Goal: Information Seeking & Learning: Learn about a topic

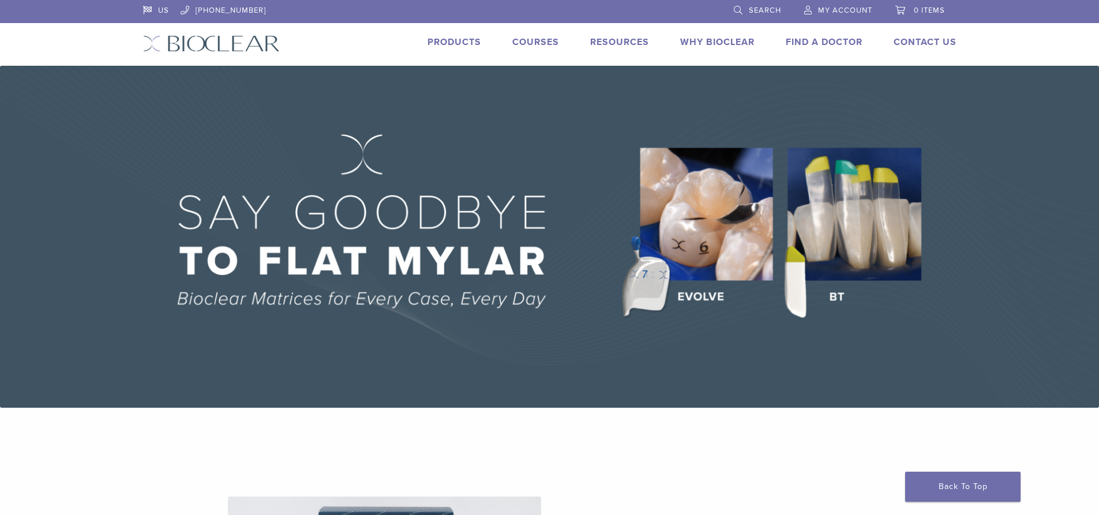
click at [472, 41] on link "Products" at bounding box center [454, 42] width 54 height 12
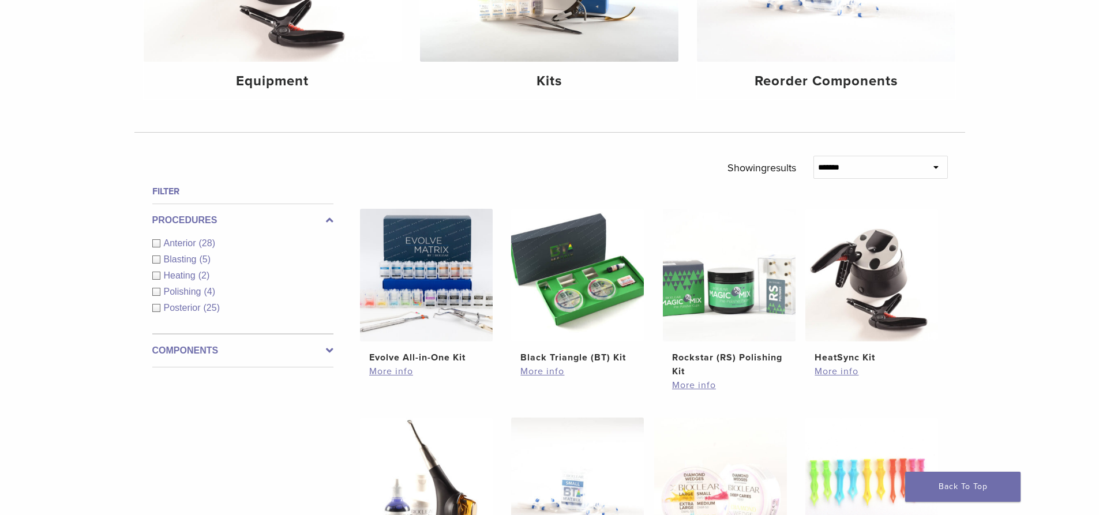
scroll to position [285, 0]
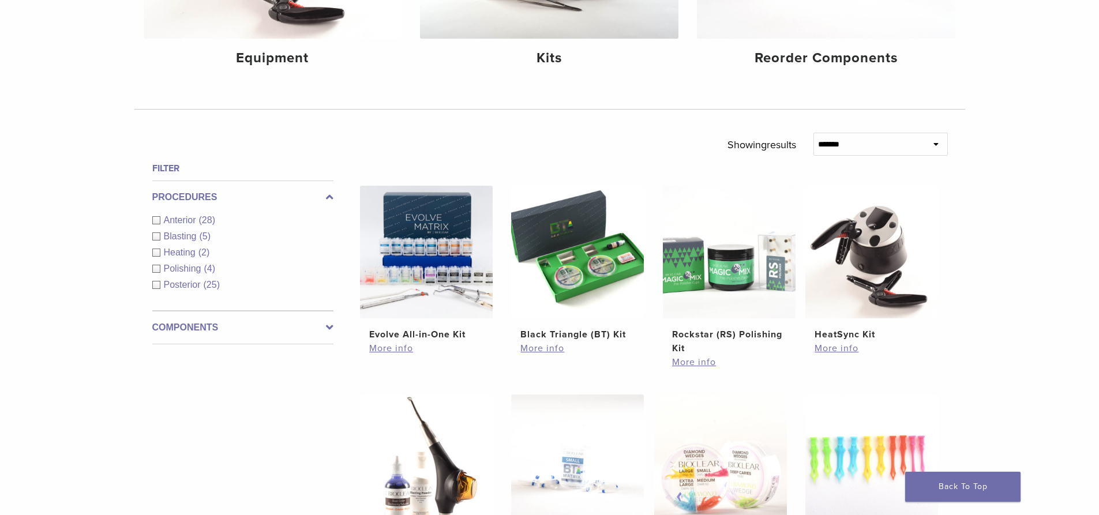
click at [181, 217] on span "Anterior" at bounding box center [181, 220] width 35 height 10
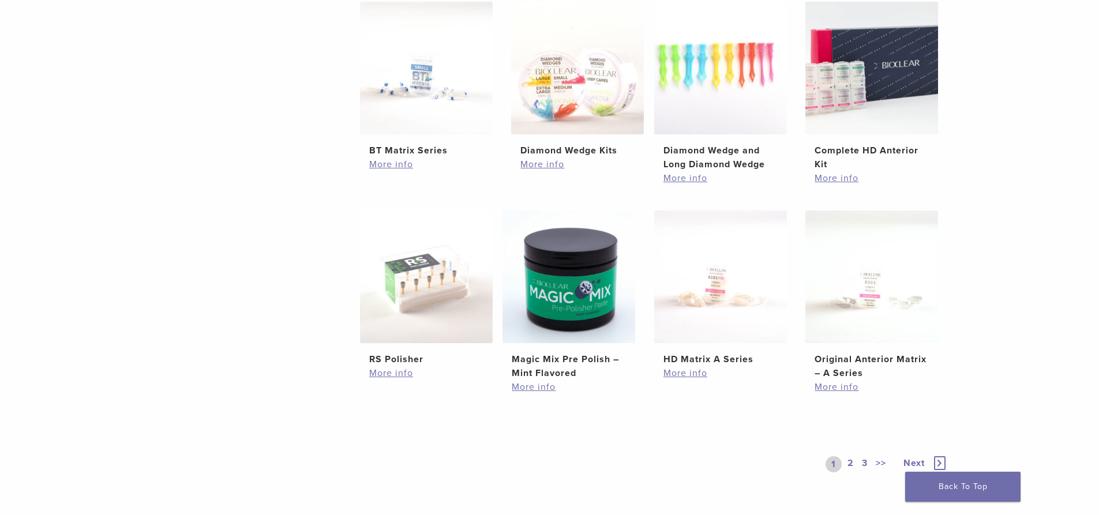
scroll to position [689, 0]
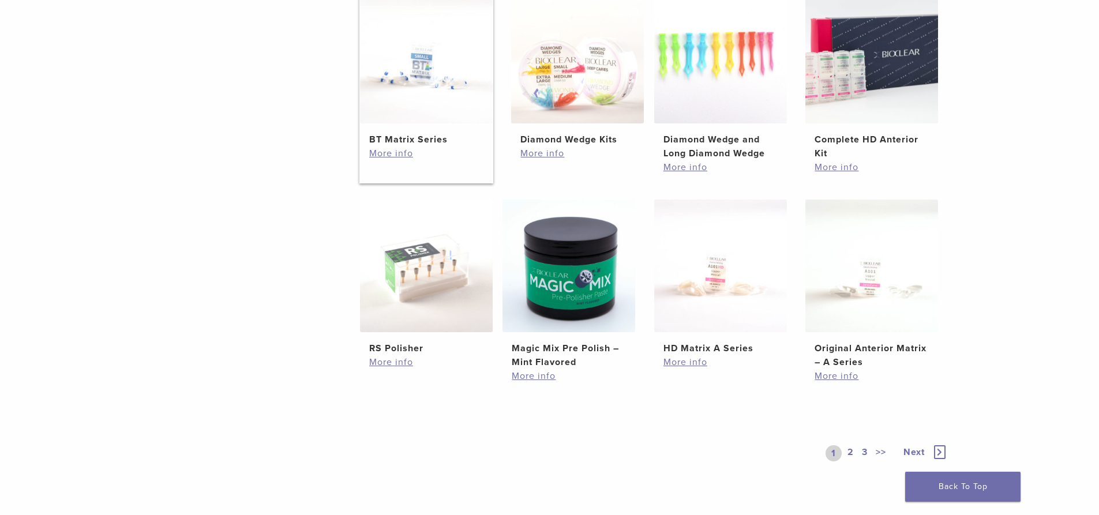
click at [385, 142] on h2 "BT Matrix Series" at bounding box center [426, 140] width 114 height 14
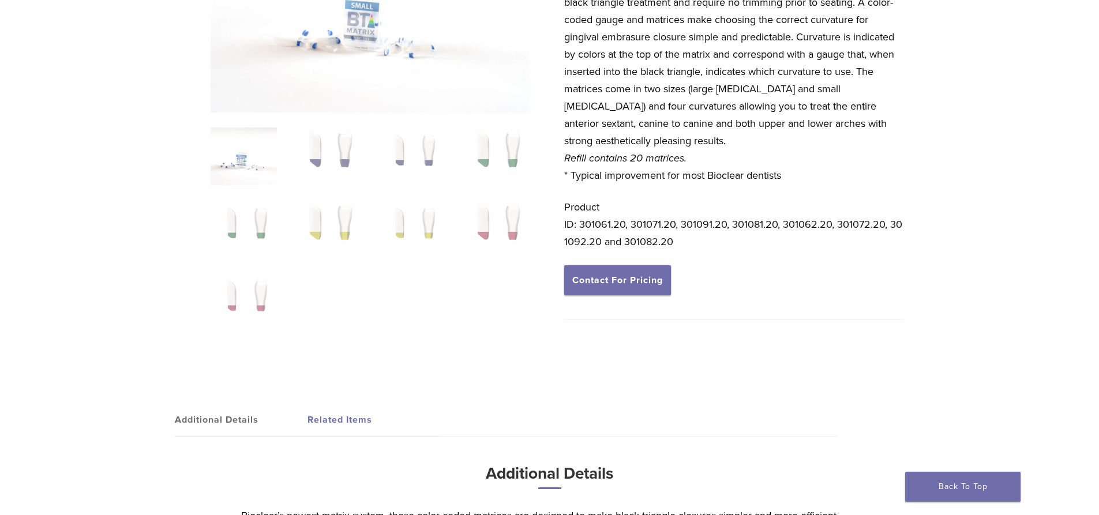
scroll to position [173, 0]
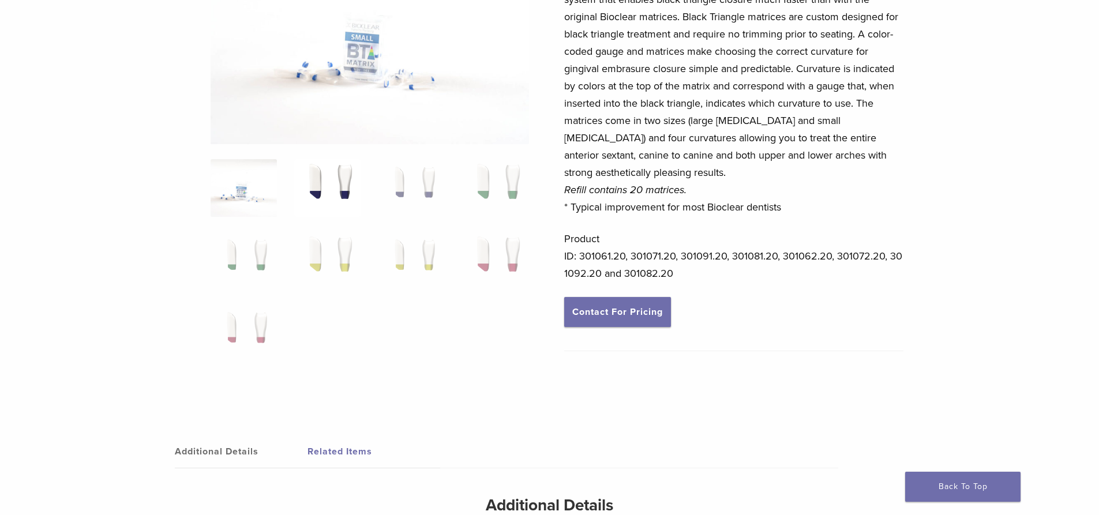
click at [343, 187] on img at bounding box center [327, 188] width 66 height 58
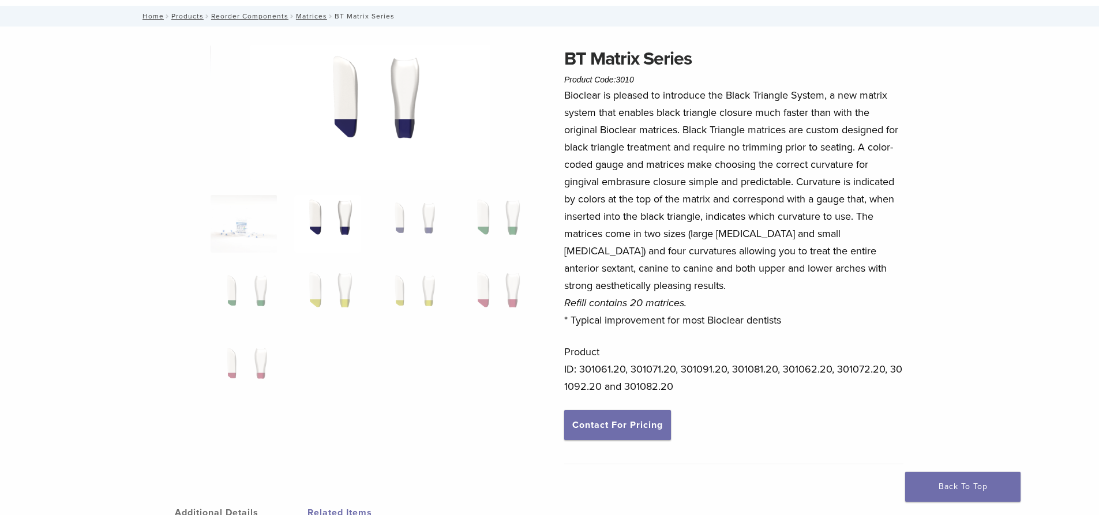
scroll to position [58, 0]
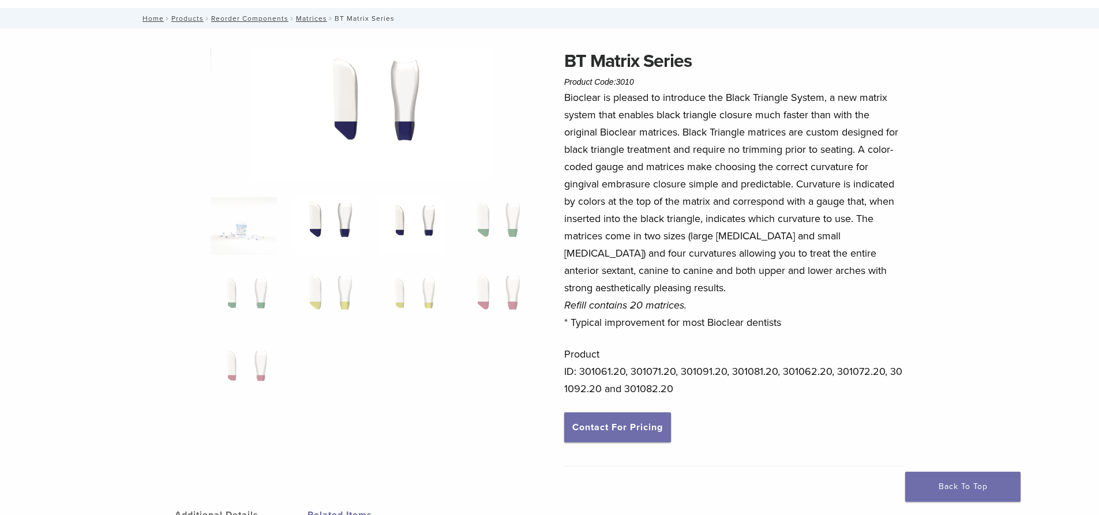
click at [405, 211] on img at bounding box center [411, 226] width 66 height 58
click at [488, 216] on img at bounding box center [495, 226] width 66 height 58
click at [240, 296] on img at bounding box center [244, 299] width 66 height 58
click at [252, 214] on img at bounding box center [244, 226] width 66 height 58
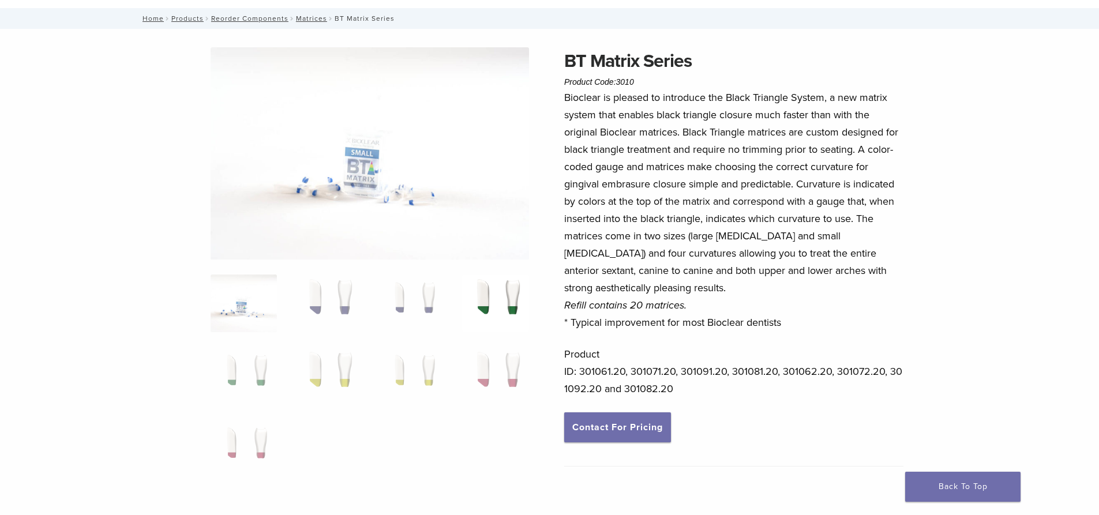
click at [486, 293] on img at bounding box center [495, 304] width 66 height 58
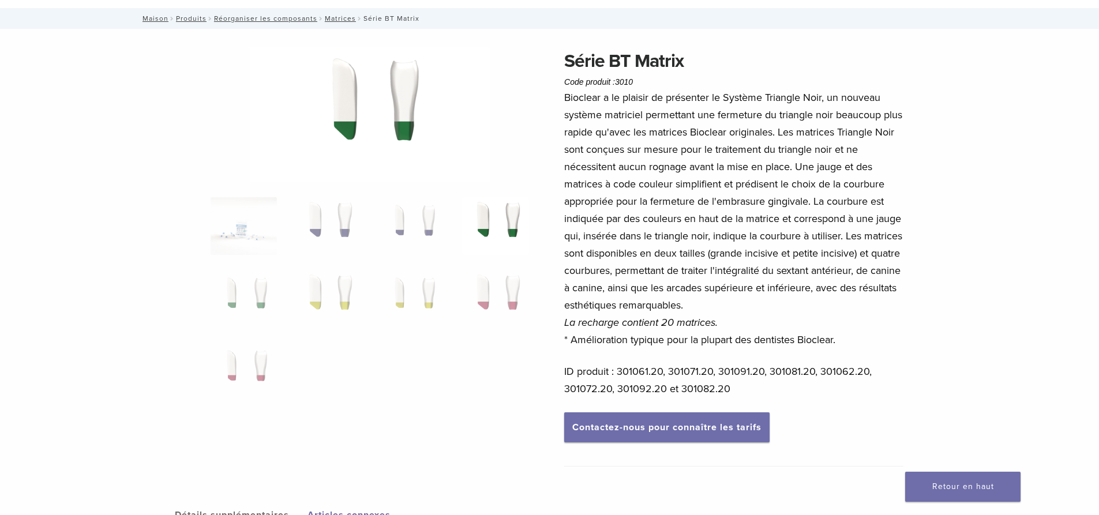
scroll to position [0, 0]
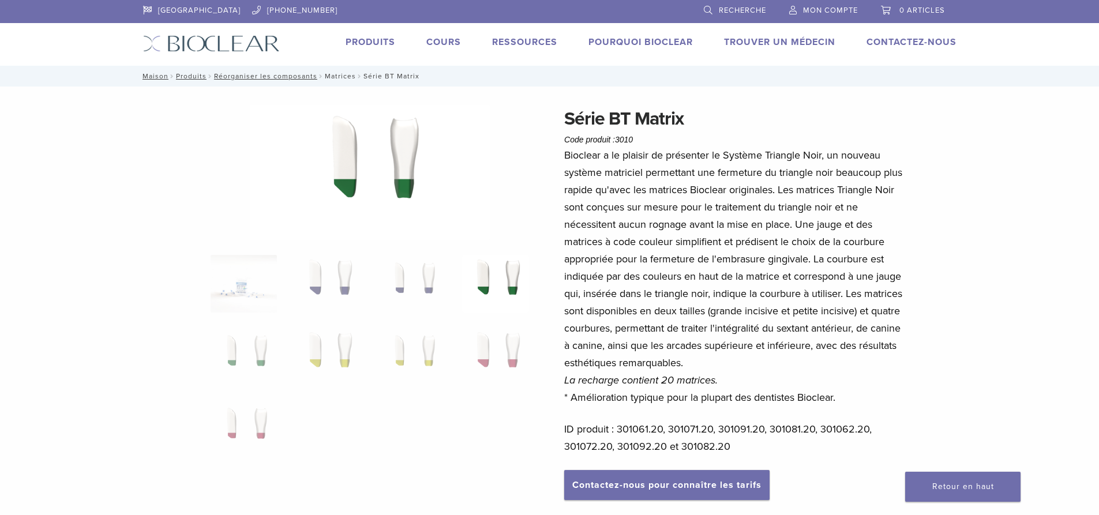
click at [341, 76] on font "Matrices" at bounding box center [340, 76] width 31 height 8
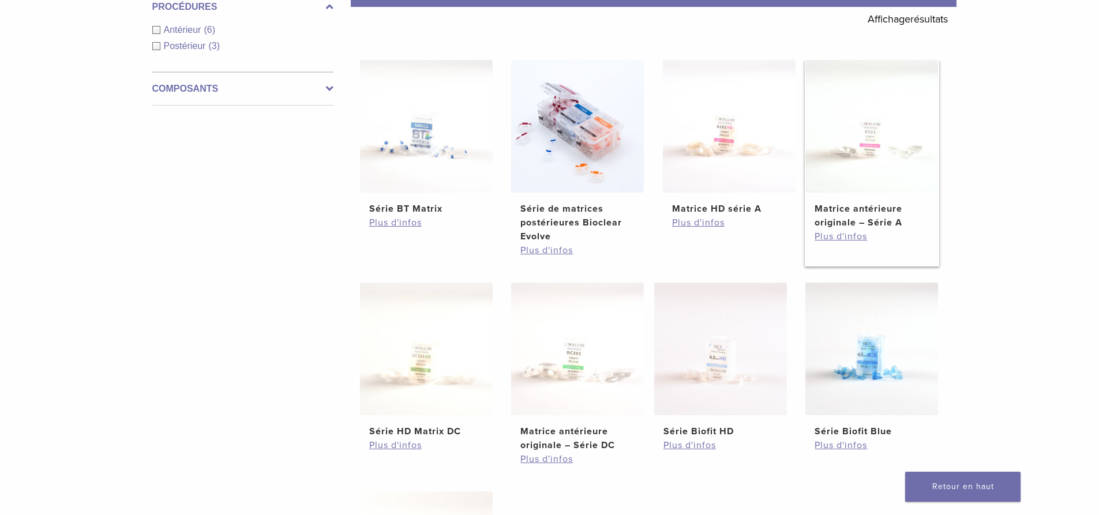
scroll to position [231, 0]
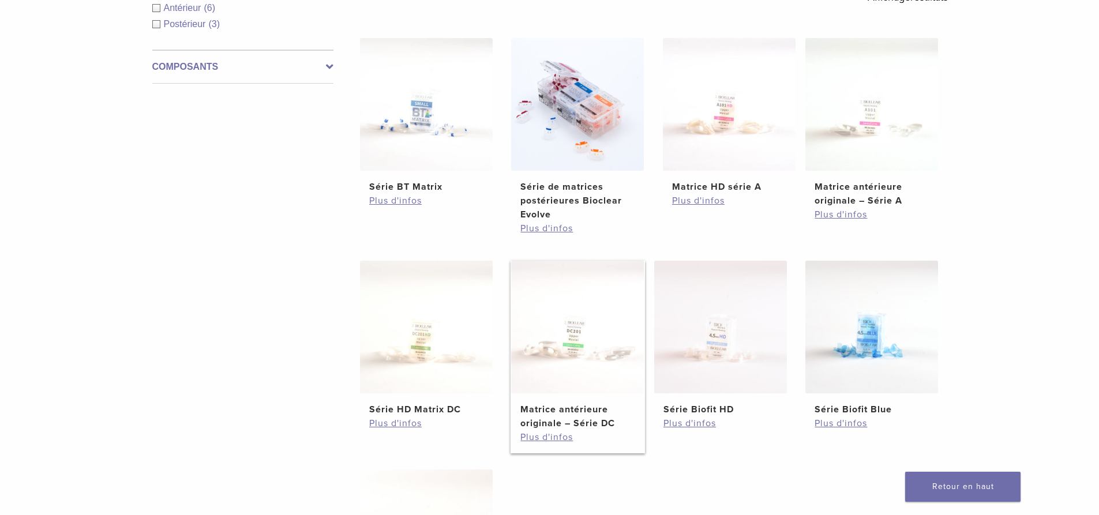
click at [555, 339] on img at bounding box center [577, 327] width 133 height 133
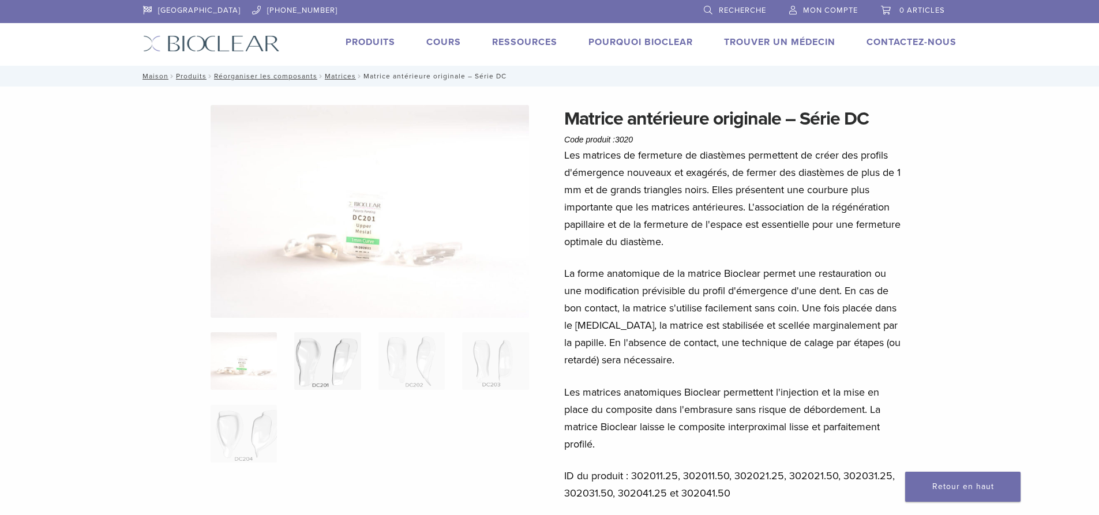
click at [330, 362] on img at bounding box center [327, 361] width 66 height 58
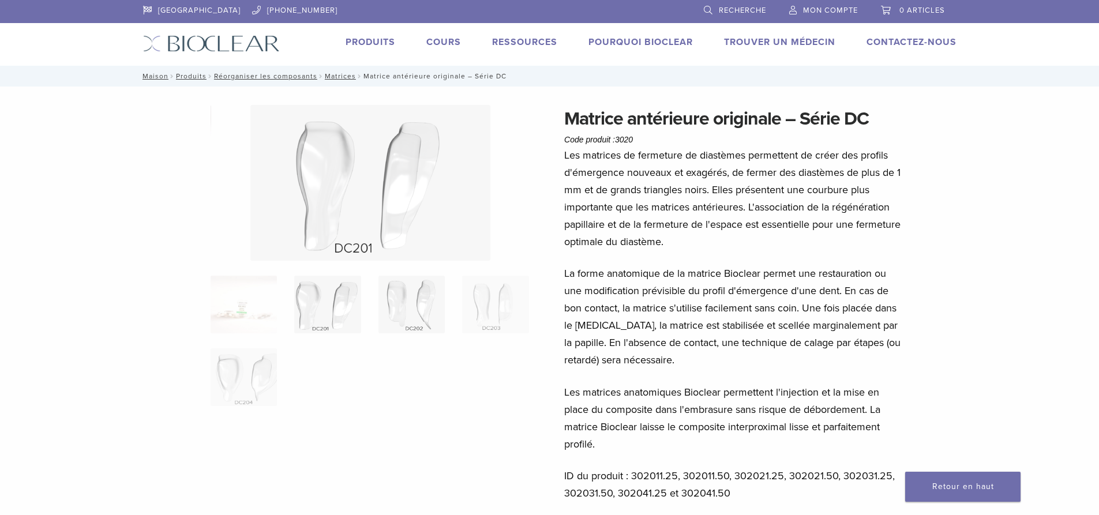
click at [417, 311] on img at bounding box center [411, 305] width 66 height 58
click at [487, 311] on img at bounding box center [495, 305] width 66 height 58
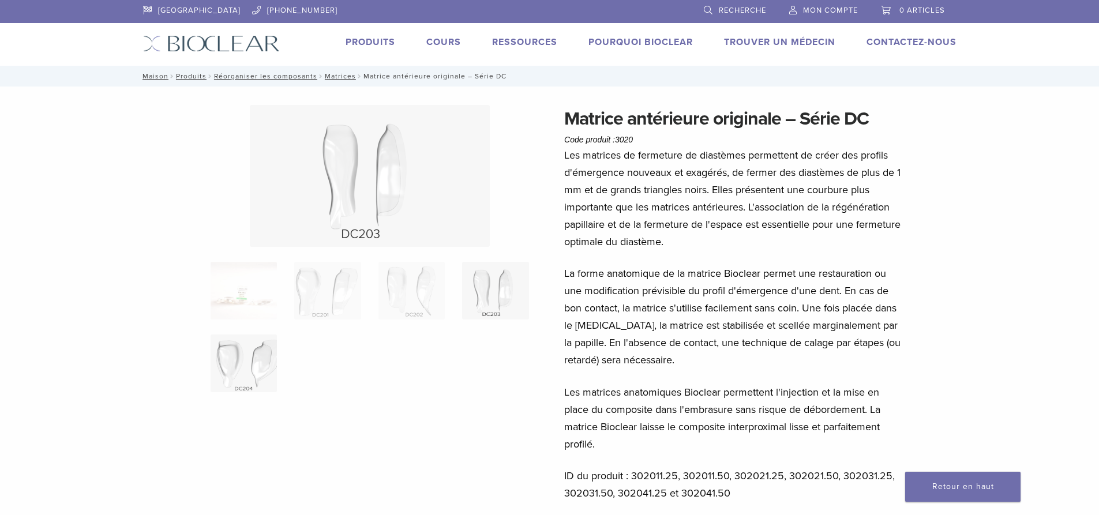
click at [242, 355] on img at bounding box center [244, 363] width 66 height 58
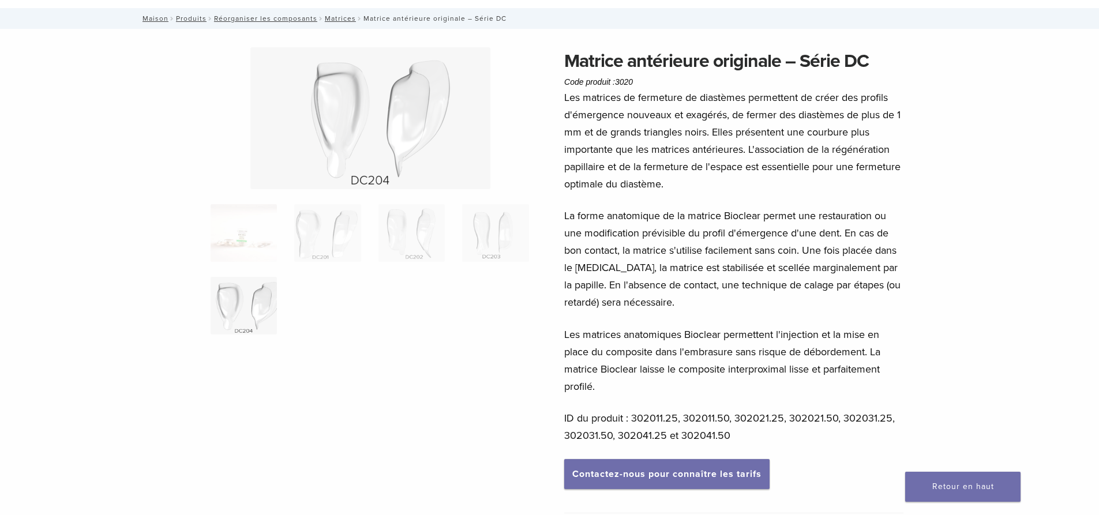
scroll to position [115, 0]
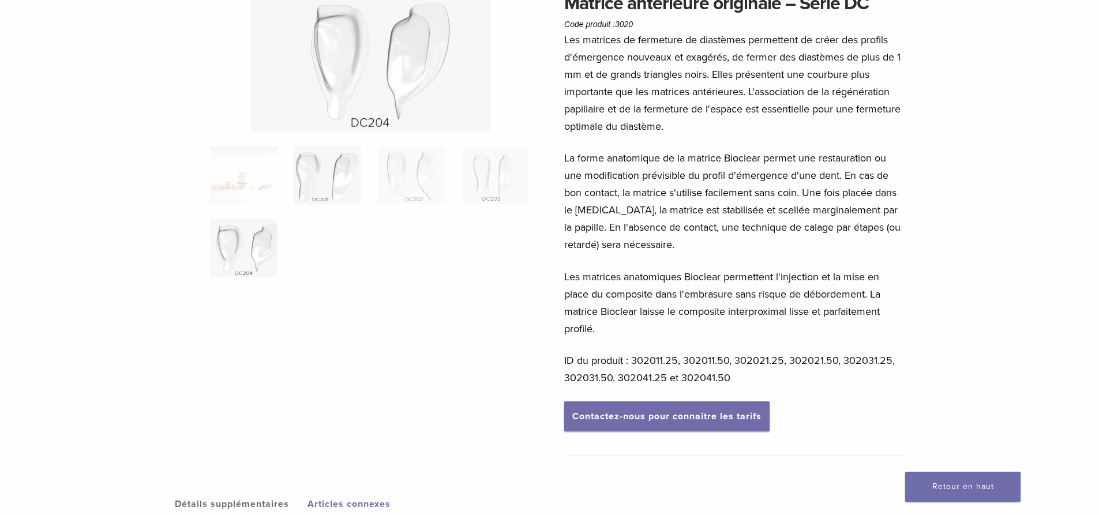
click at [321, 181] on img at bounding box center [327, 175] width 66 height 58
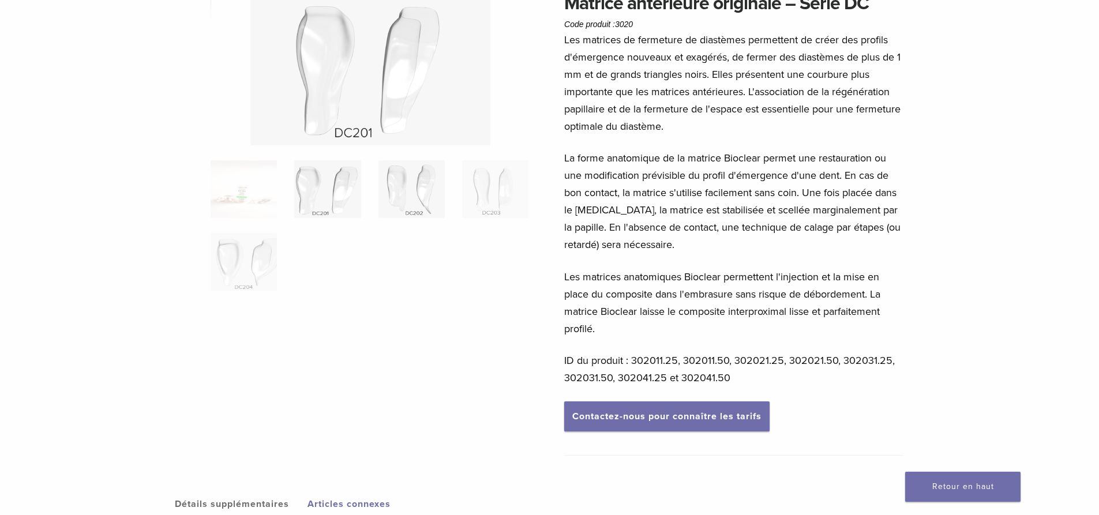
click at [415, 191] on img at bounding box center [411, 189] width 66 height 58
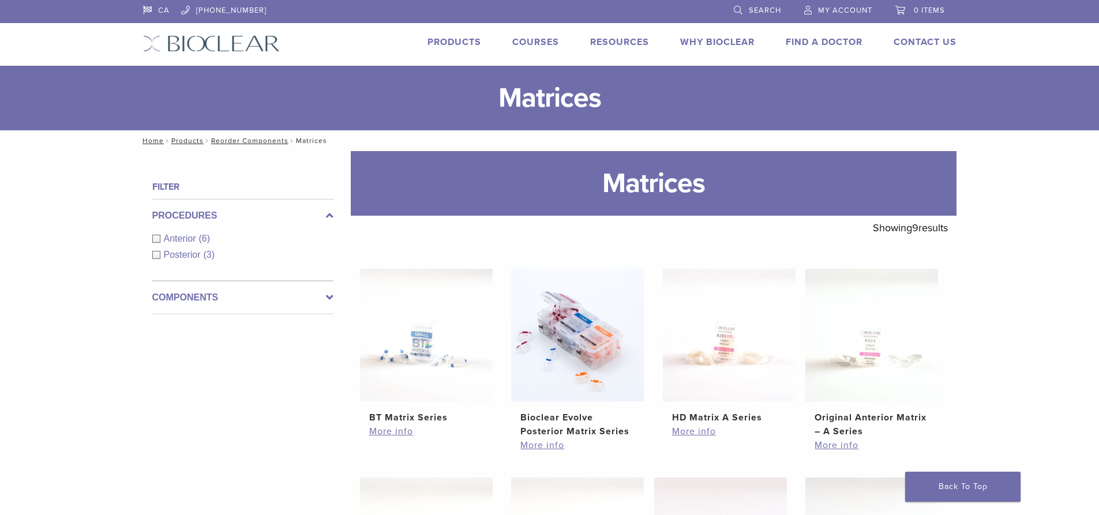
scroll to position [231, 0]
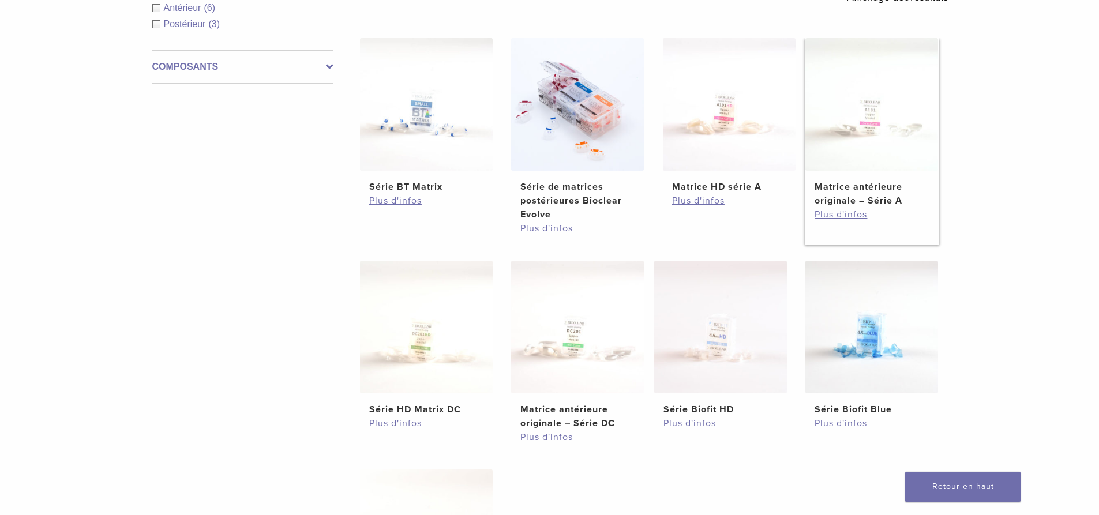
click at [864, 122] on img at bounding box center [871, 104] width 133 height 133
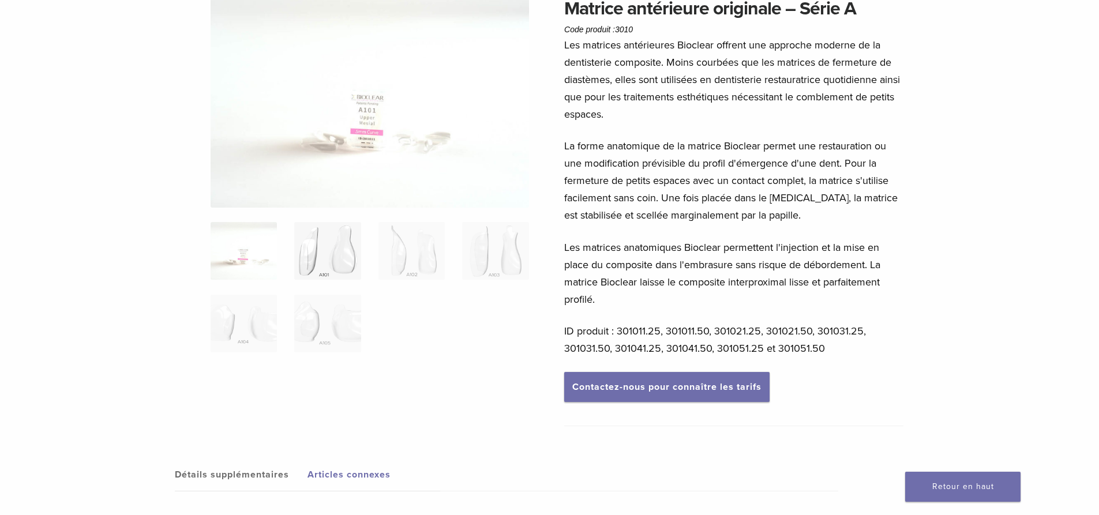
scroll to position [115, 0]
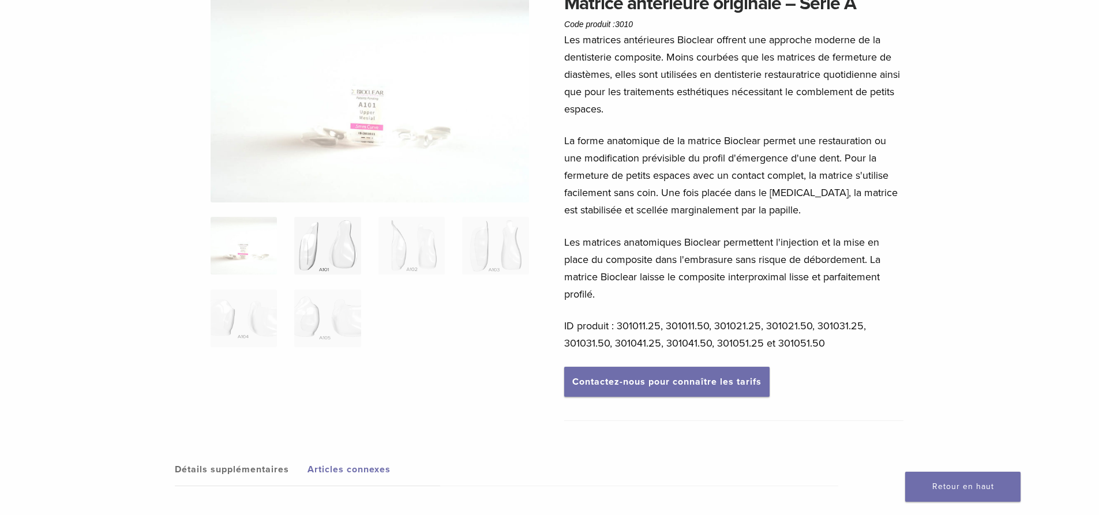
click at [348, 258] on img at bounding box center [327, 246] width 66 height 58
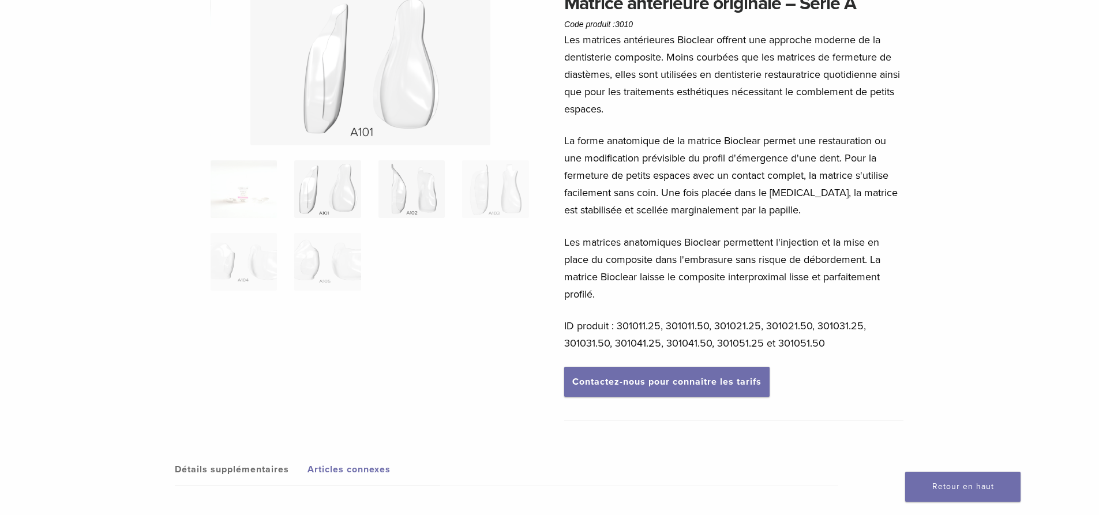
click at [420, 196] on img at bounding box center [411, 189] width 66 height 58
click at [483, 198] on img at bounding box center [495, 189] width 66 height 58
click at [240, 261] on img at bounding box center [244, 262] width 66 height 58
click at [317, 251] on img at bounding box center [327, 262] width 66 height 58
click at [258, 260] on img at bounding box center [244, 262] width 66 height 58
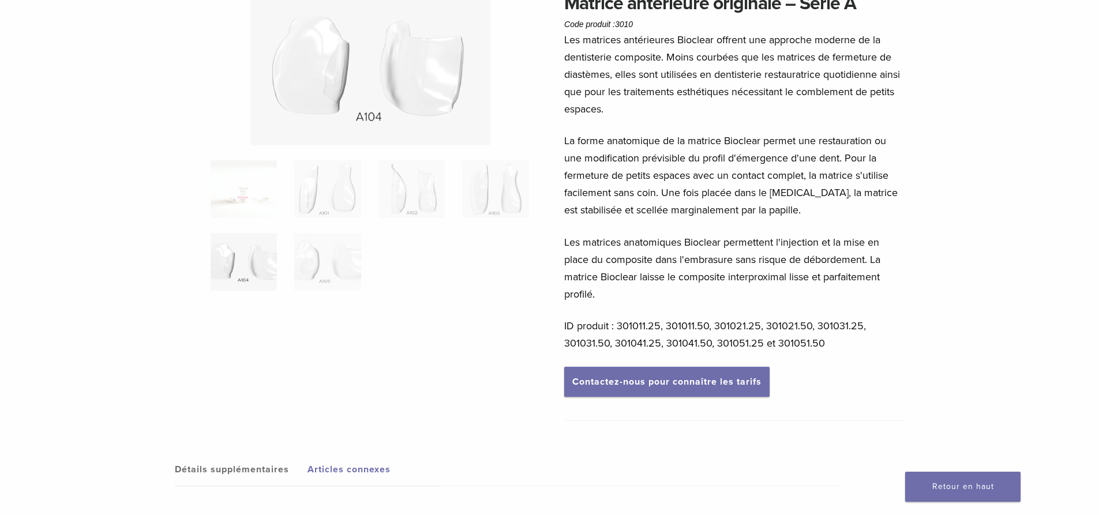
scroll to position [58, 0]
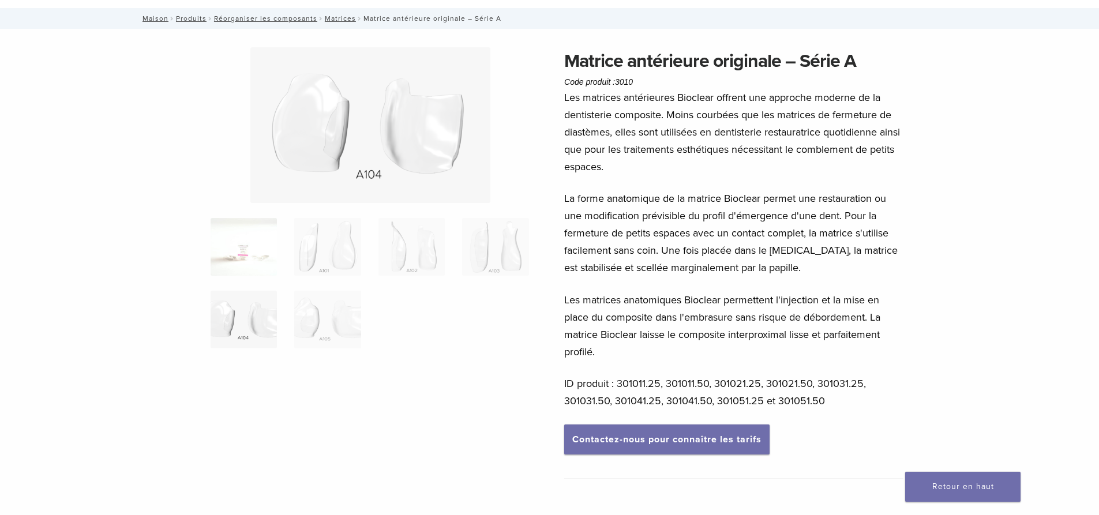
click at [244, 249] on img at bounding box center [244, 247] width 66 height 58
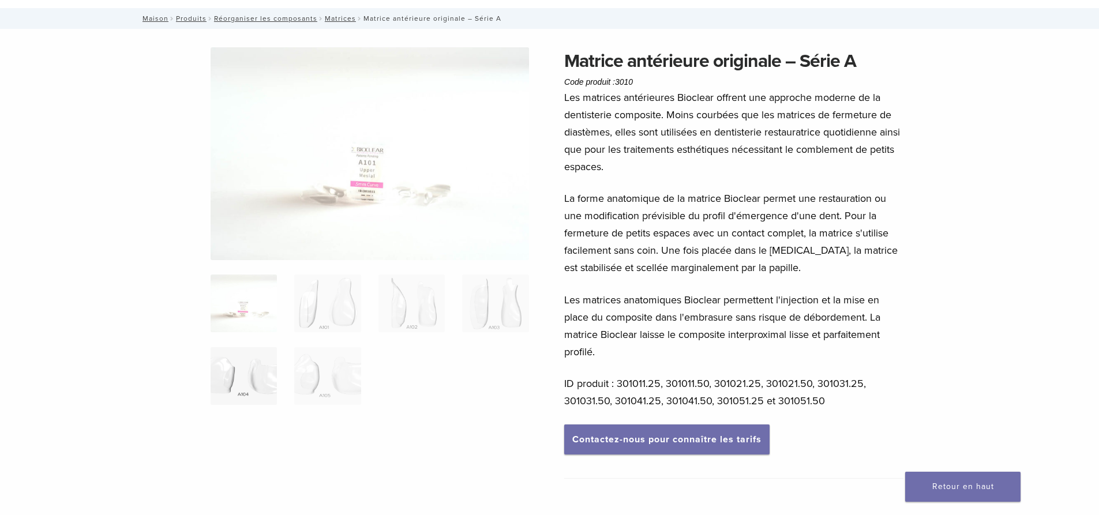
click at [244, 372] on img at bounding box center [244, 376] width 66 height 58
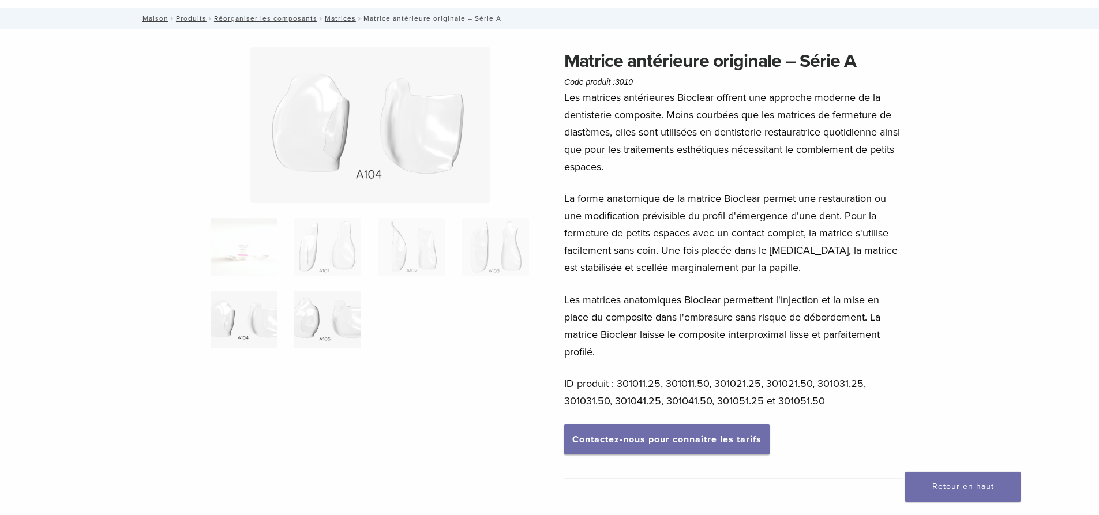
click at [339, 329] on img at bounding box center [327, 320] width 66 height 58
click at [273, 328] on img at bounding box center [244, 320] width 66 height 58
click at [335, 317] on img at bounding box center [327, 320] width 66 height 58
click at [249, 326] on img at bounding box center [244, 320] width 66 height 58
click at [336, 326] on img at bounding box center [327, 320] width 66 height 58
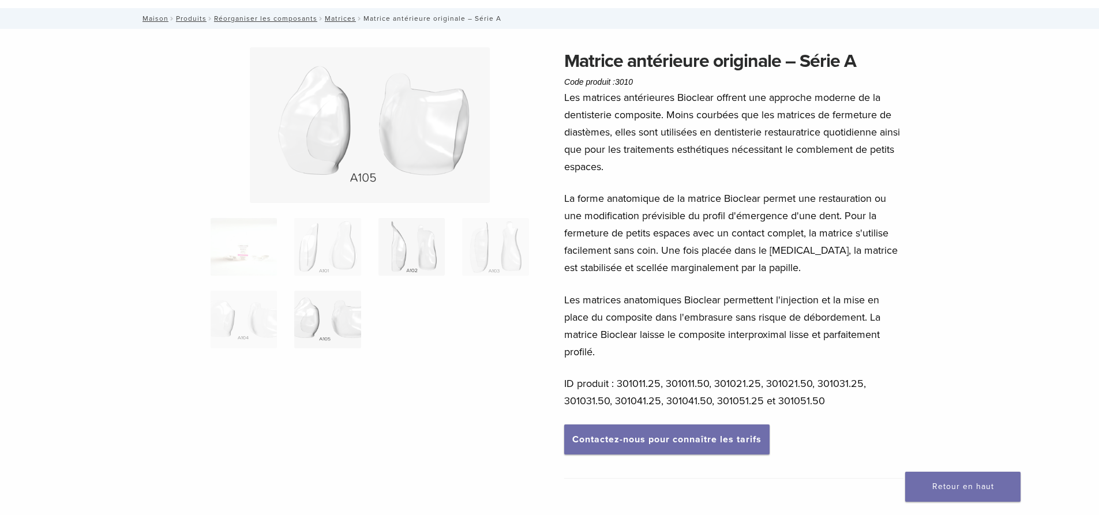
click at [416, 254] on img at bounding box center [411, 247] width 66 height 58
click at [349, 262] on img at bounding box center [327, 247] width 66 height 58
click at [337, 17] on font "Matrices" at bounding box center [340, 18] width 31 height 8
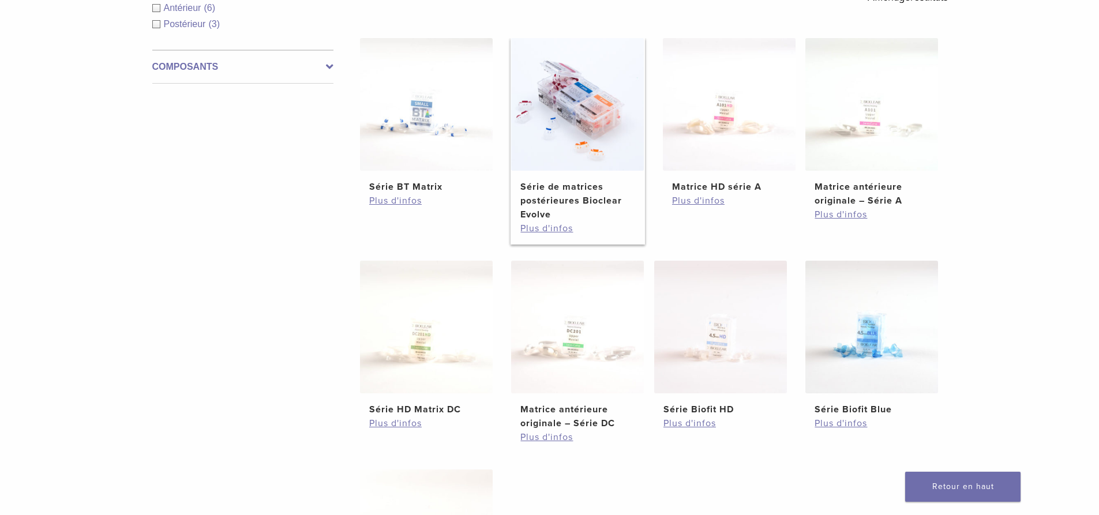
scroll to position [288, 0]
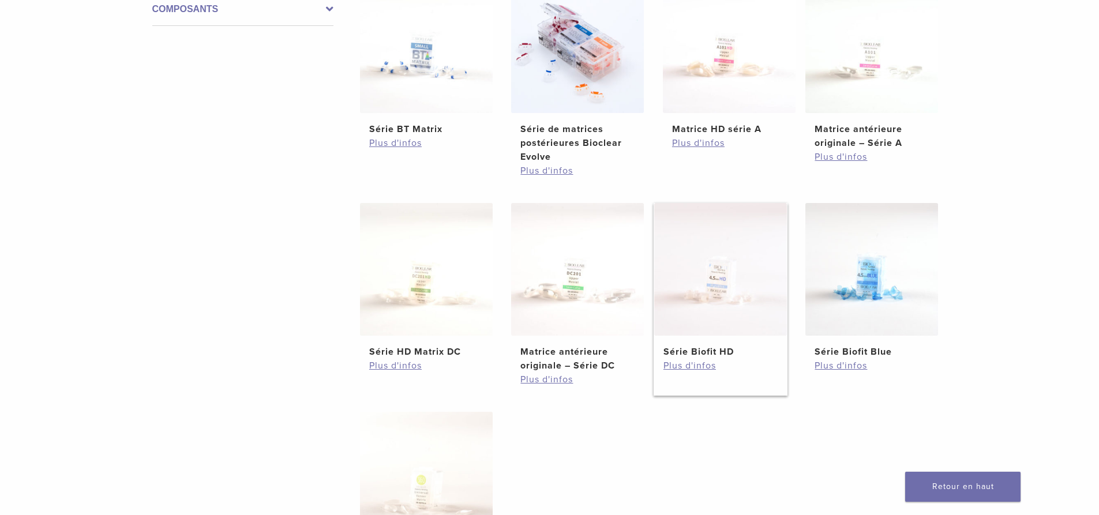
click at [739, 279] on img at bounding box center [720, 269] width 133 height 133
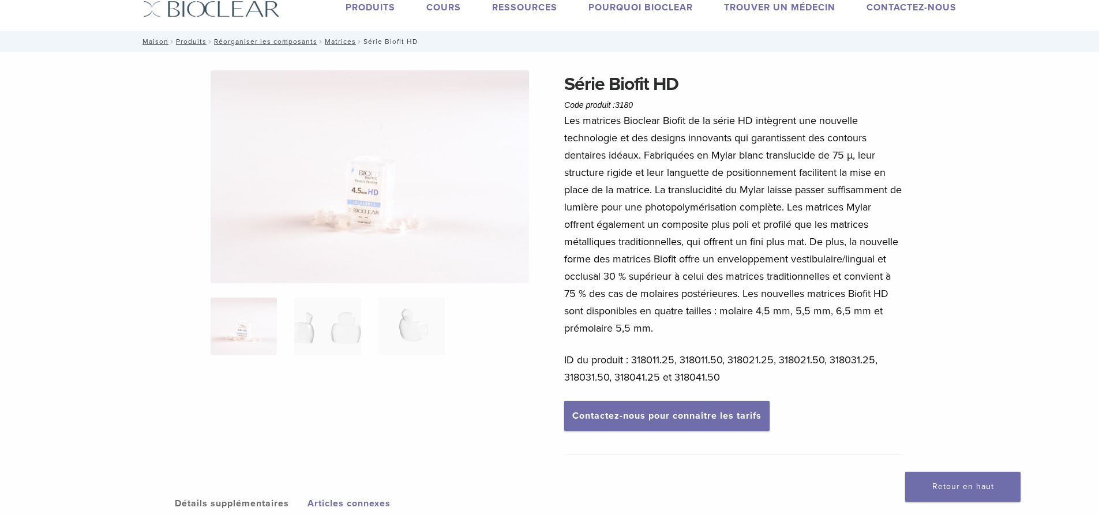
scroll to position [58, 0]
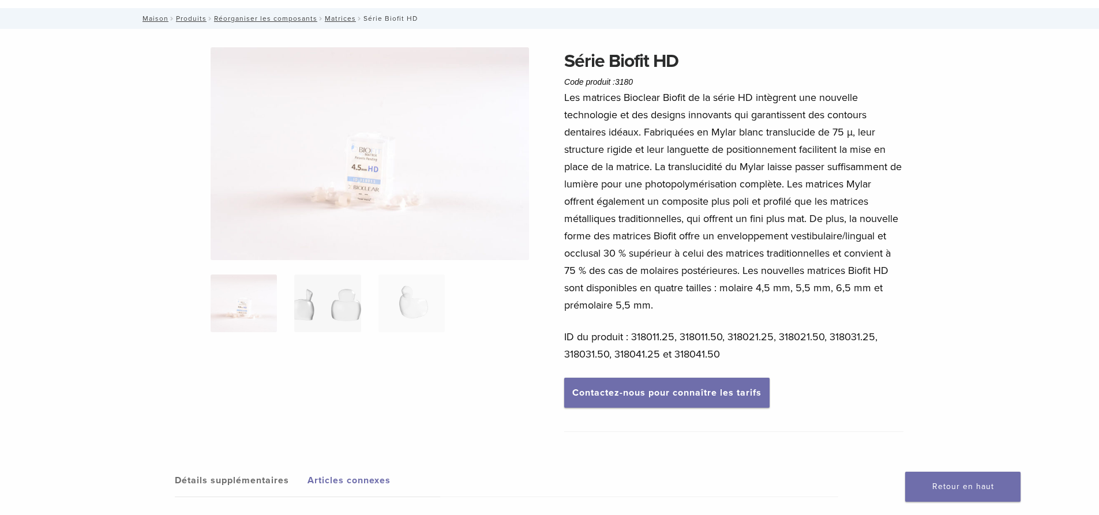
click at [309, 302] on img at bounding box center [327, 304] width 66 height 58
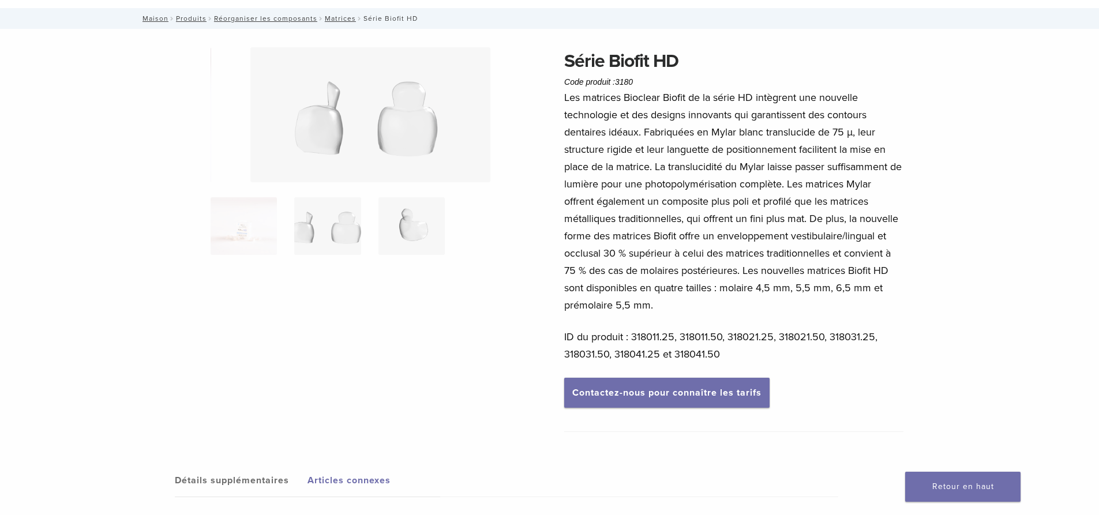
click at [424, 213] on img at bounding box center [411, 226] width 66 height 58
click at [344, 224] on img at bounding box center [327, 226] width 66 height 58
click at [253, 235] on img at bounding box center [244, 226] width 66 height 58
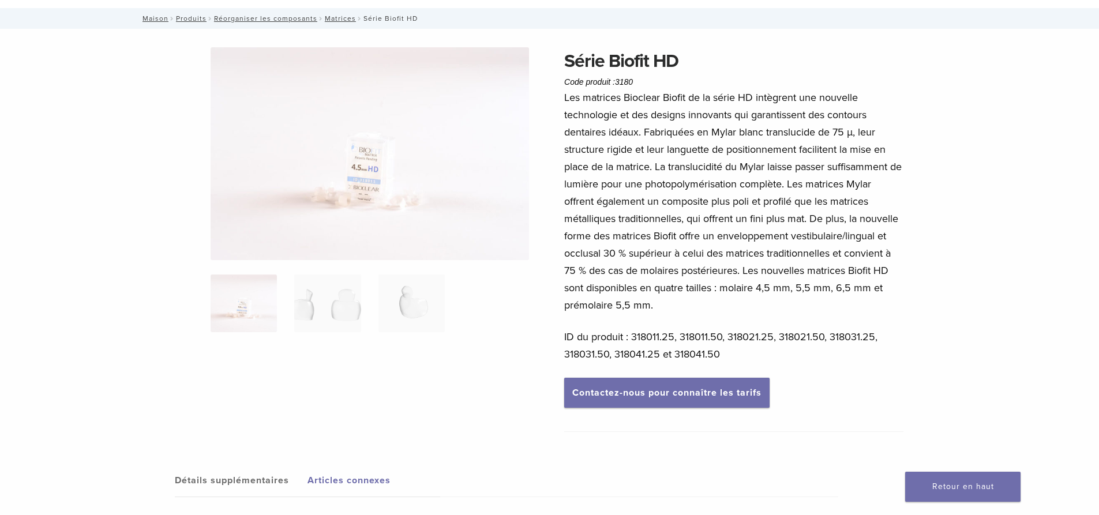
click at [345, 192] on img at bounding box center [370, 153] width 318 height 213
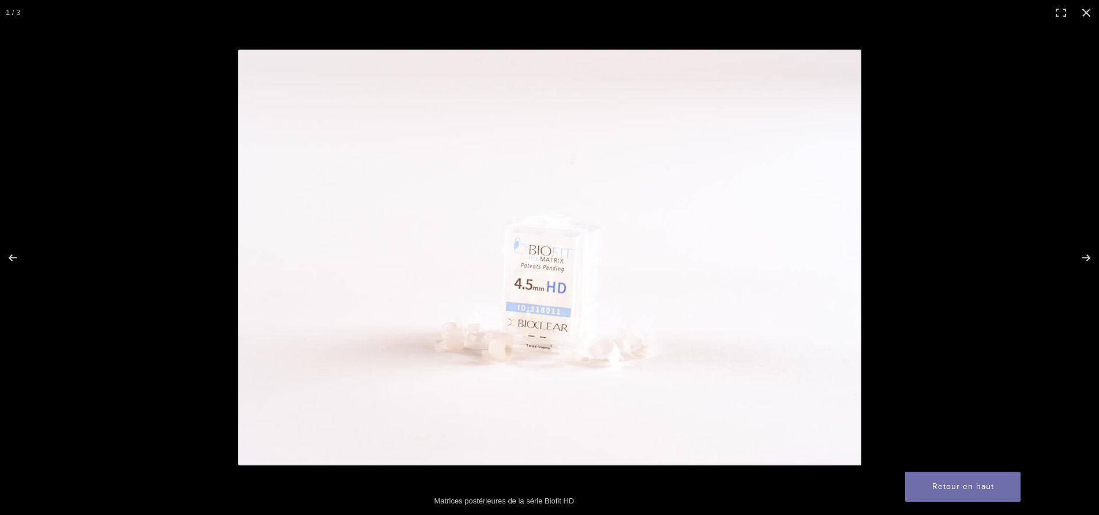
click at [620, 266] on img at bounding box center [549, 258] width 623 height 416
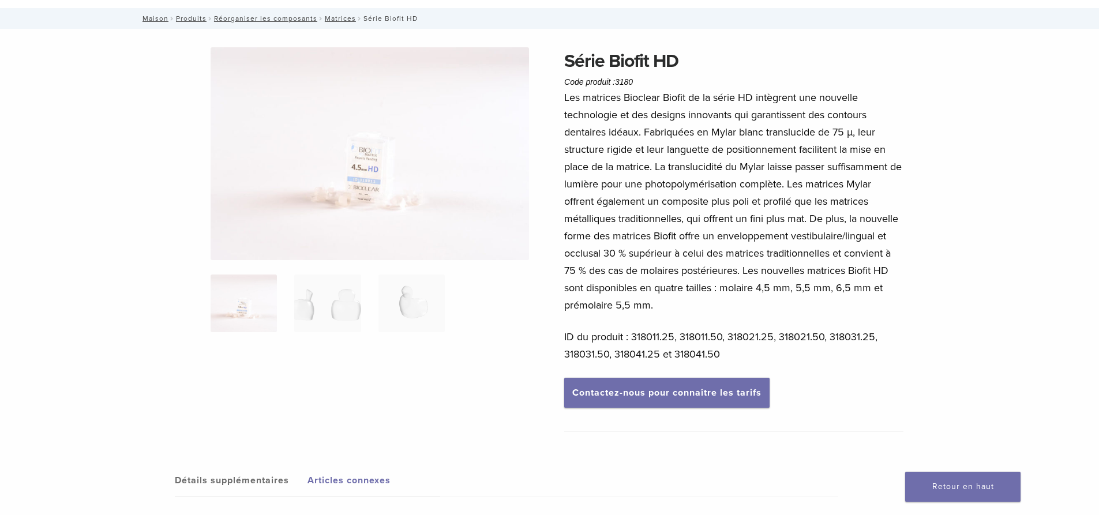
click at [696, 332] on font "ID du produit : 318011.25, 318011.50, 318021.25, 318021.50, 318031.25, 318031.5…" at bounding box center [720, 345] width 313 height 30
click at [728, 397] on font "Contactez-nous pour connaître les tarifs" at bounding box center [666, 393] width 189 height 12
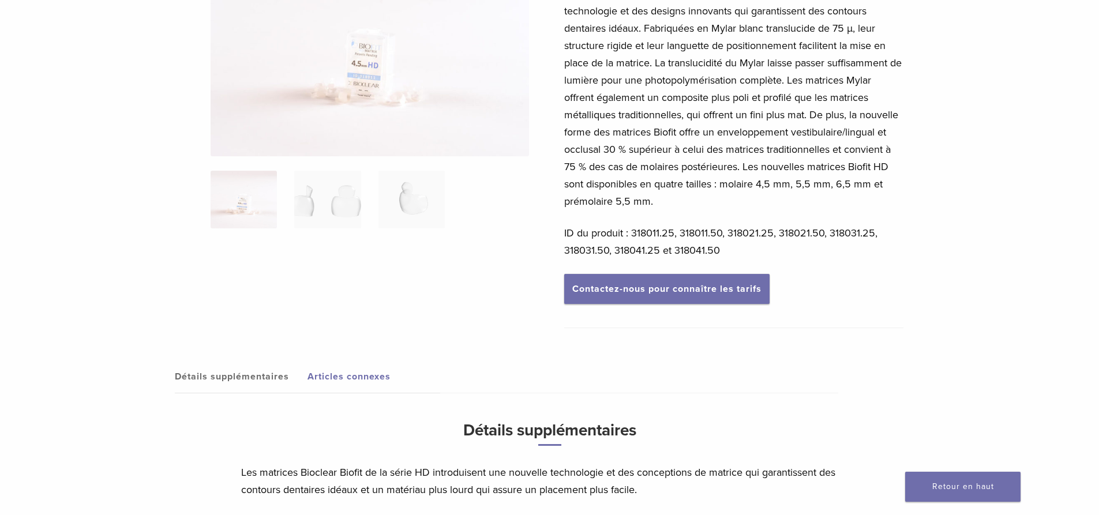
scroll to position [173, 0]
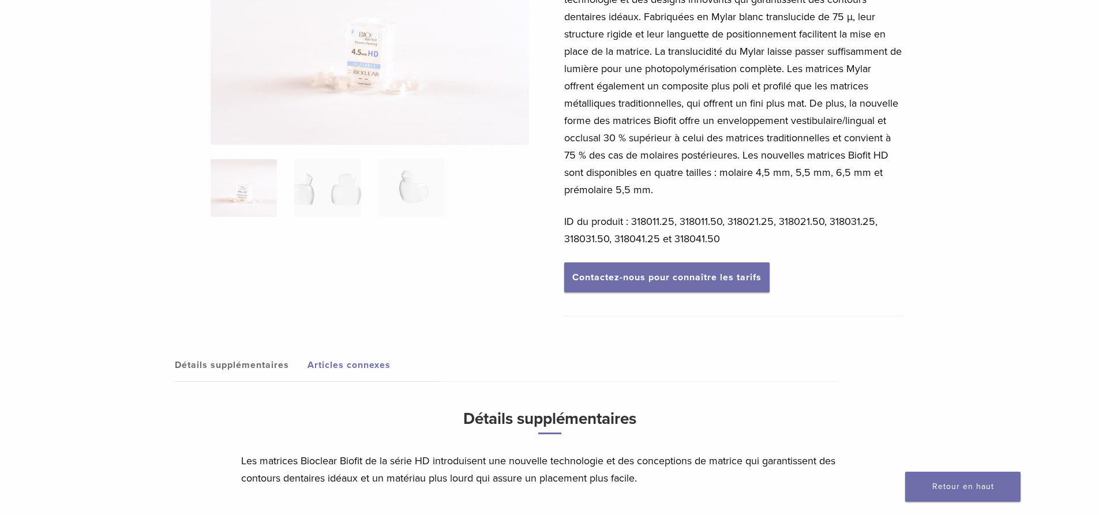
click at [362, 369] on font "Articles connexes" at bounding box center [348, 365] width 83 height 12
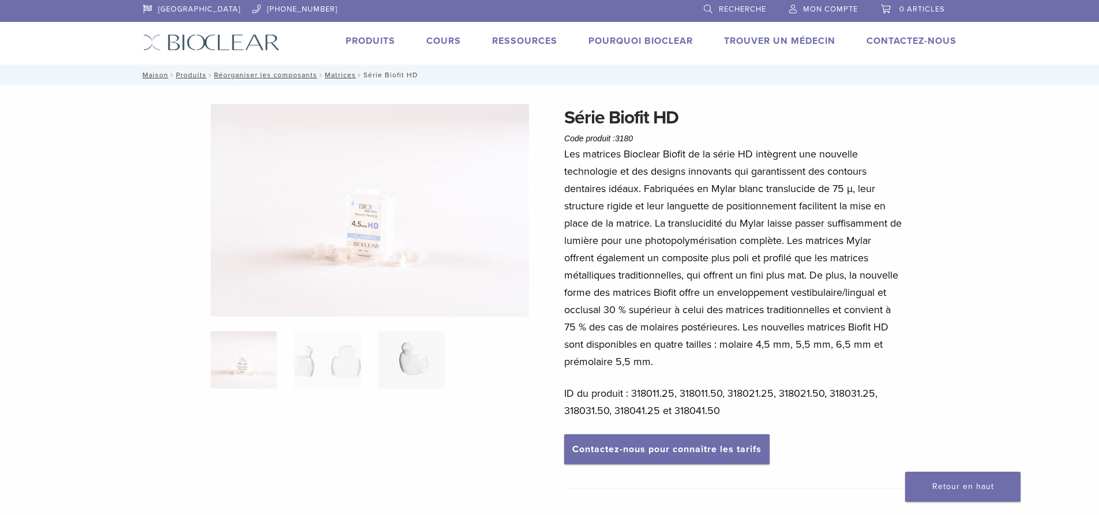
scroll to position [0, 0]
click at [336, 80] on nav "Maison / Produits / Réorganiser les composants / Matrices / Série Biofit HD" at bounding box center [549, 76] width 830 height 21
click at [336, 78] on font "Matrices" at bounding box center [340, 76] width 31 height 8
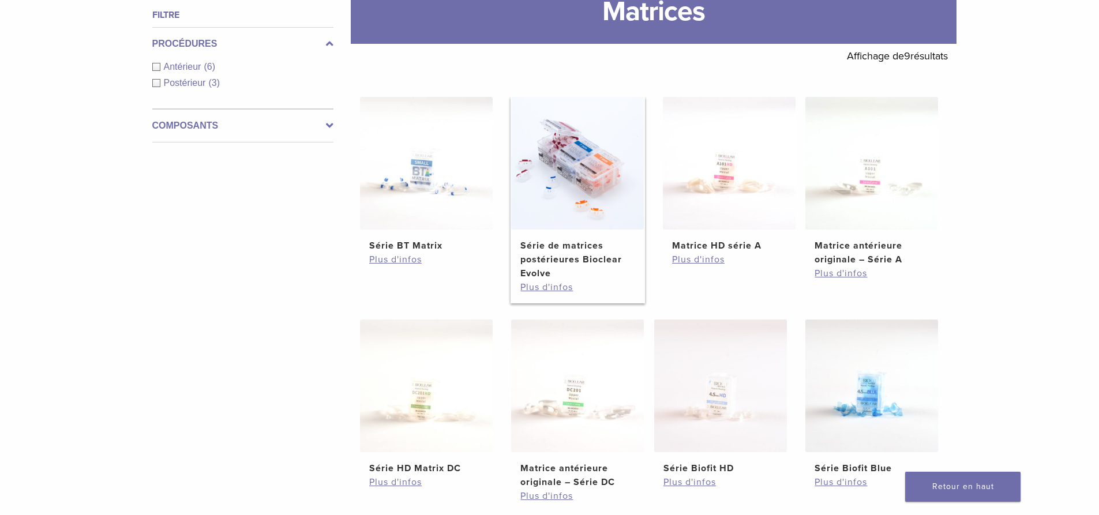
scroll to position [173, 0]
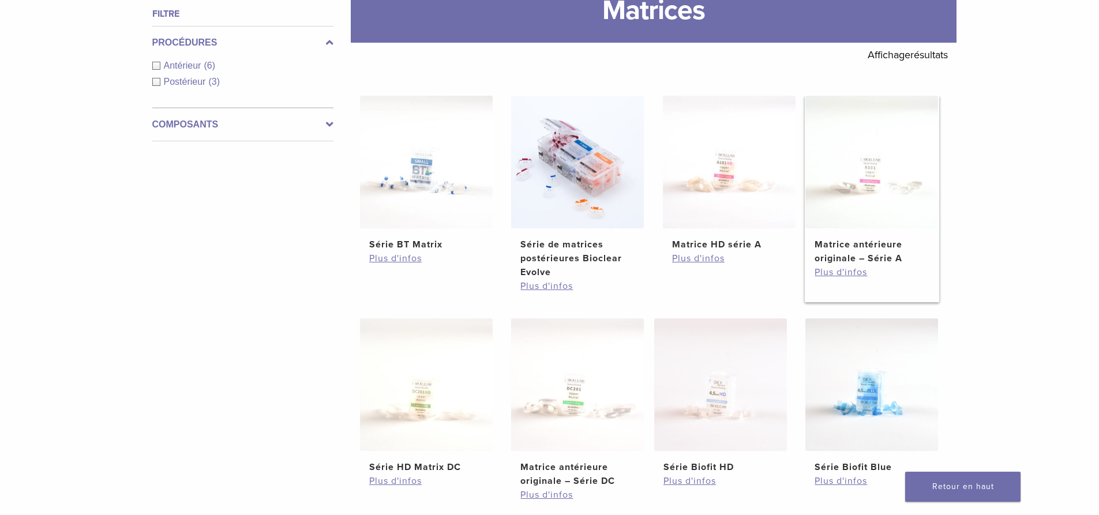
click at [871, 178] on img at bounding box center [871, 162] width 133 height 133
